Goal: Task Accomplishment & Management: Complete application form

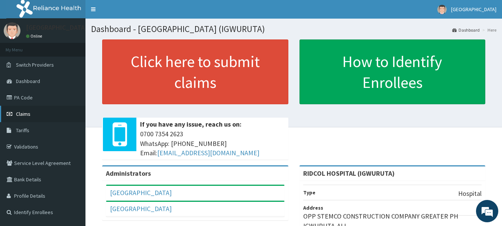
click at [16, 116] on span "Claims" at bounding box center [23, 113] width 14 height 7
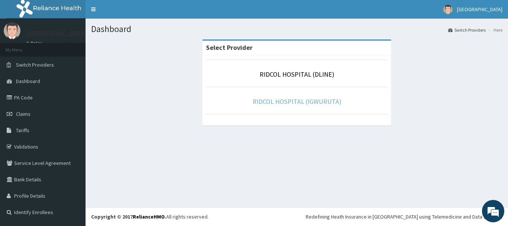
click at [296, 98] on link "RIDCOL HOSPITAL (IGWURUTA)" at bounding box center [296, 101] width 89 height 9
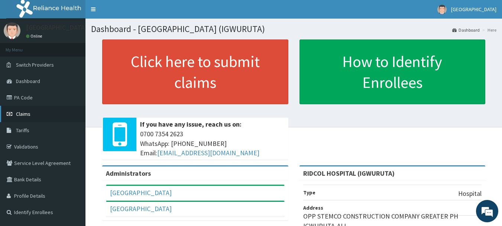
click at [22, 113] on span "Claims" at bounding box center [23, 113] width 14 height 7
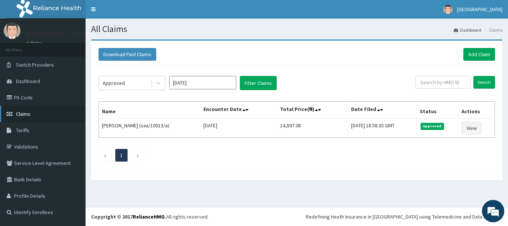
click at [48, 118] on link "Claims" at bounding box center [42, 114] width 85 height 16
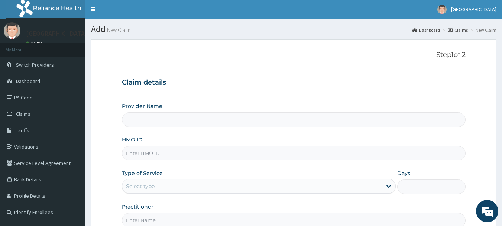
type input "RIDCOL HOSPITAL (IGWURUTA)"
click at [138, 155] on input "HMO ID" at bounding box center [294, 153] width 344 height 14
paste input "saa/10013/a"
type input "saa/10013/a"
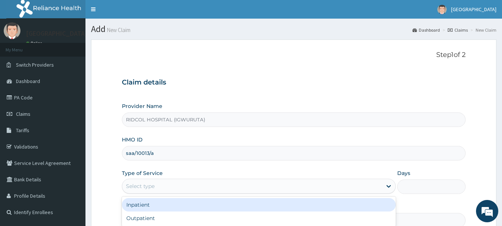
click at [134, 184] on div "Select type" at bounding box center [140, 185] width 29 height 7
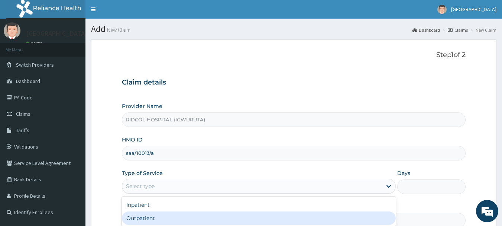
click at [152, 214] on div "Outpatient" at bounding box center [259, 217] width 274 height 13
type input "1"
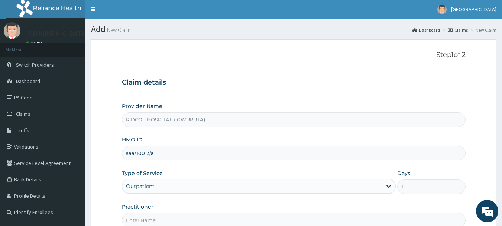
scroll to position [41, 0]
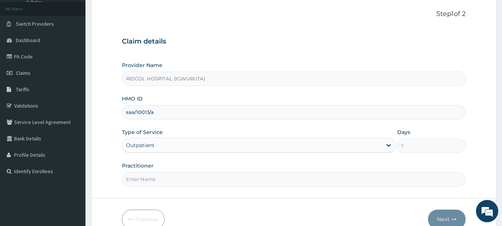
click at [233, 179] on input "Practitioner" at bounding box center [294, 179] width 344 height 14
paste input "saa/10013/a"
type input "s"
type input "dr hammed"
click at [443, 221] on button "Next" at bounding box center [447, 218] width 38 height 19
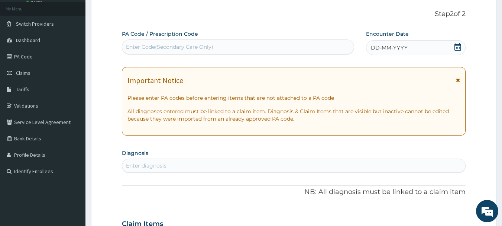
click at [164, 47] on div "Enter Code(Secondary Care Only)" at bounding box center [169, 46] width 87 height 7
paste input "PA/3D7ED2"
type input "PA/3D7ED2"
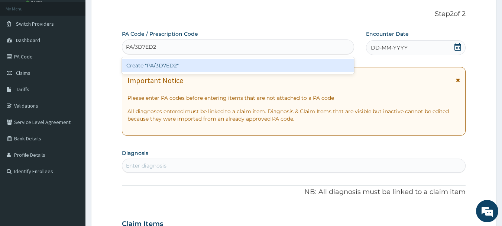
click at [143, 65] on div "Create "PA/3D7ED2"" at bounding box center [238, 65] width 233 height 13
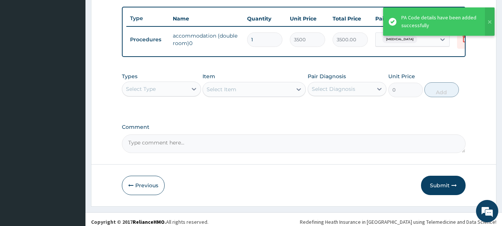
scroll to position [281, 0]
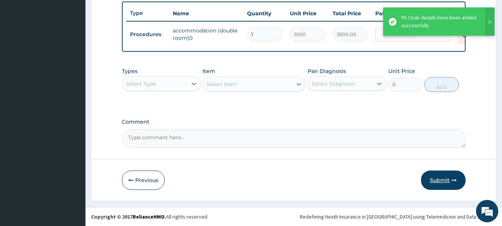
click at [433, 187] on button "Submit" at bounding box center [443, 179] width 45 height 19
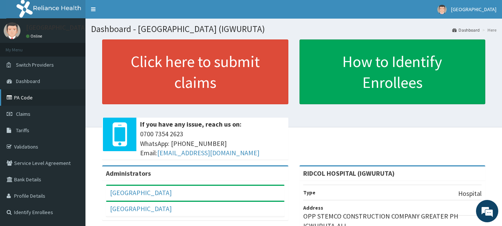
click at [39, 102] on link "PA Code" at bounding box center [42, 97] width 85 height 16
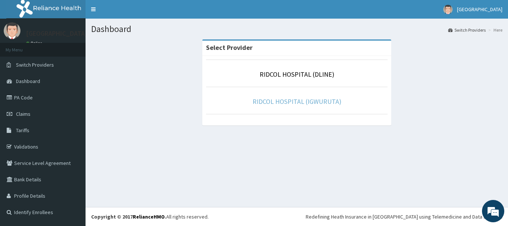
click at [303, 101] on link "RIDCOL HOSPITAL (IGWURUTA)" at bounding box center [296, 101] width 89 height 9
